Goal: Task Accomplishment & Management: Use online tool/utility

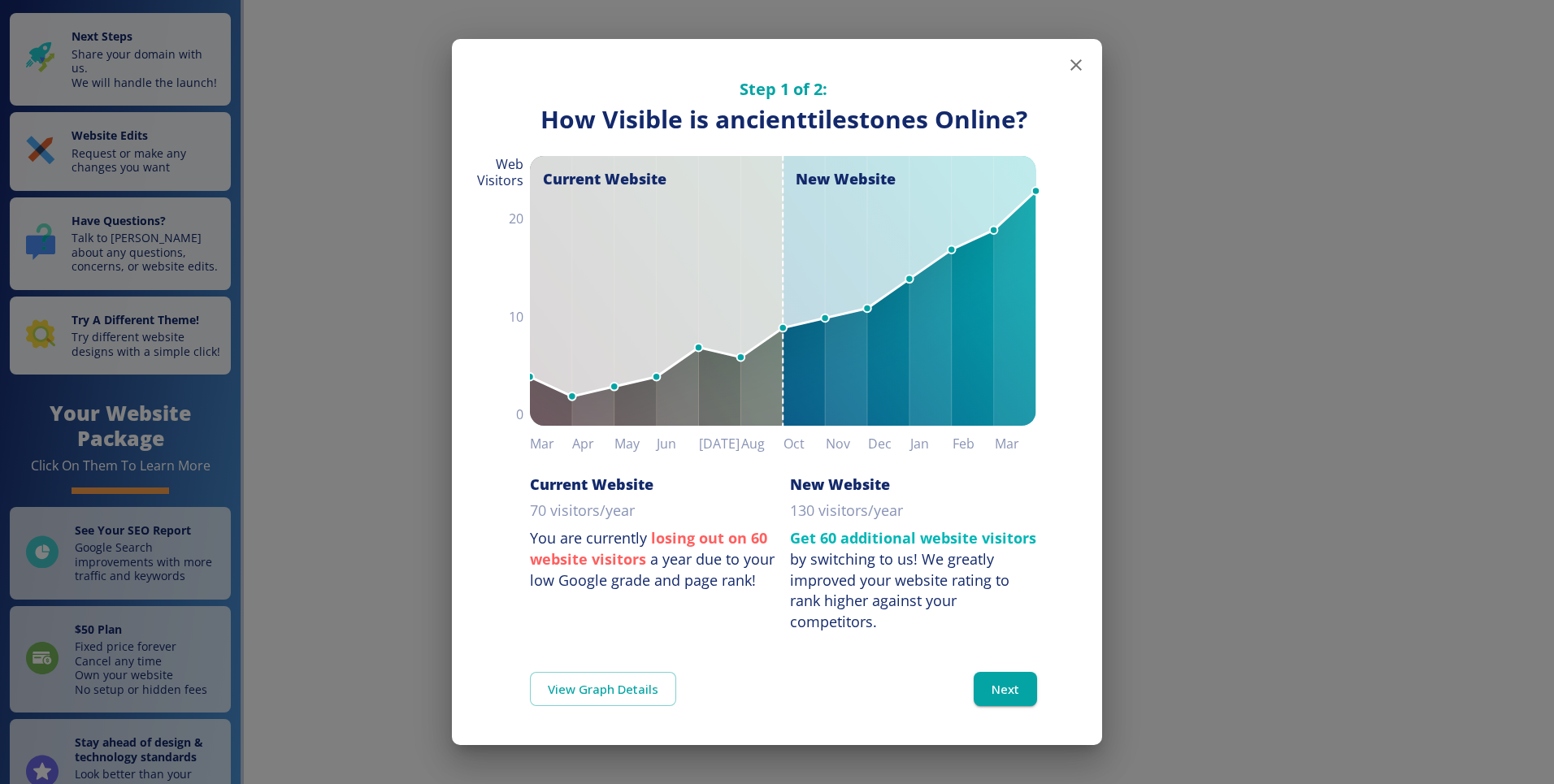
click at [1075, 71] on icon "button" at bounding box center [1075, 65] width 19 height 19
